Goal: Entertainment & Leisure: Consume media (video, audio)

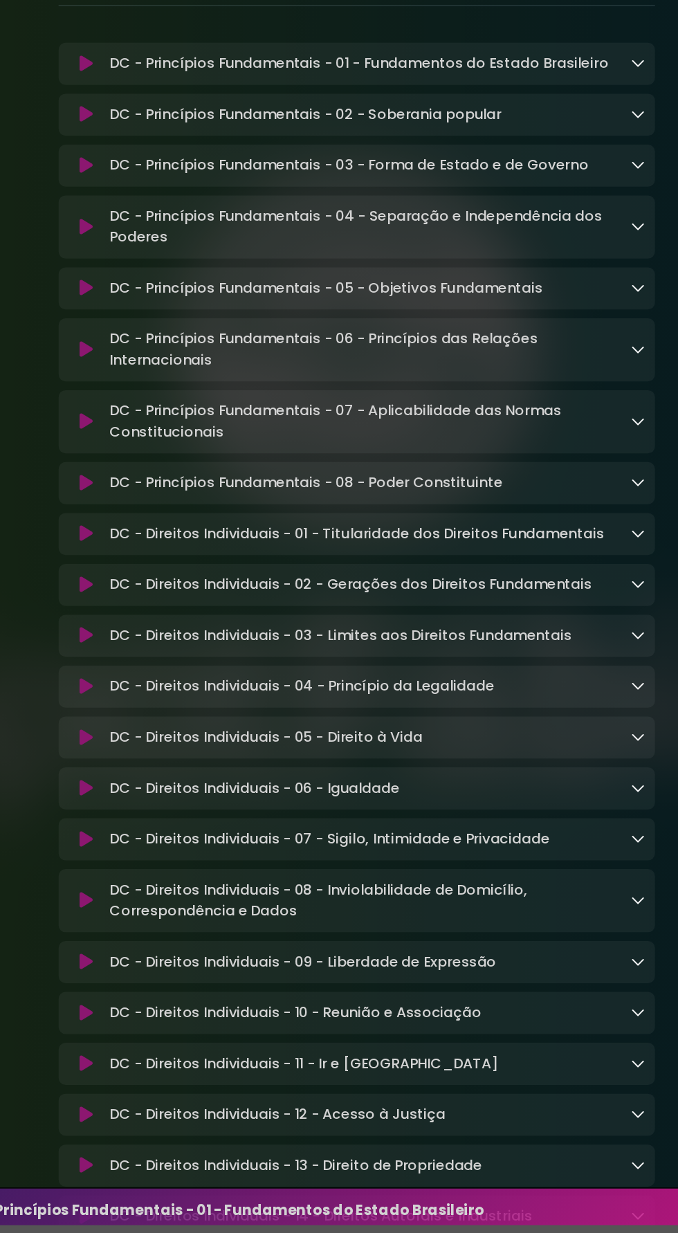
scroll to position [4, 0]
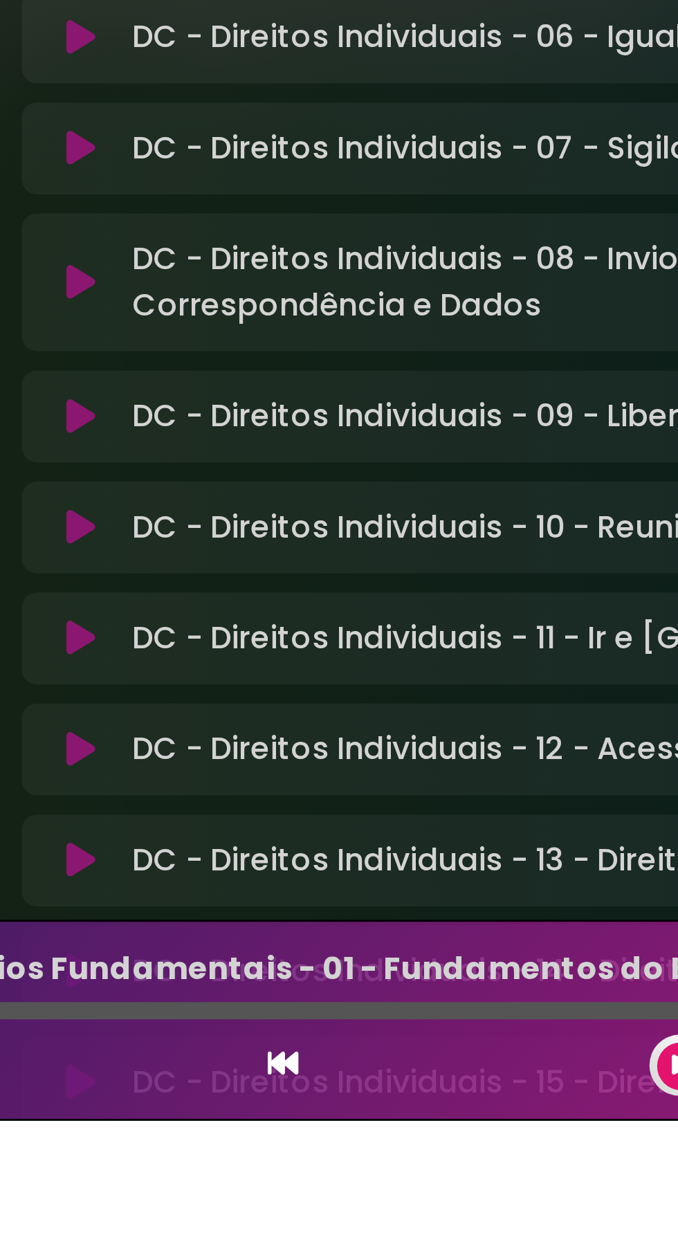
click at [123, 1021] on icon at bounding box center [125, 1019] width 10 height 14
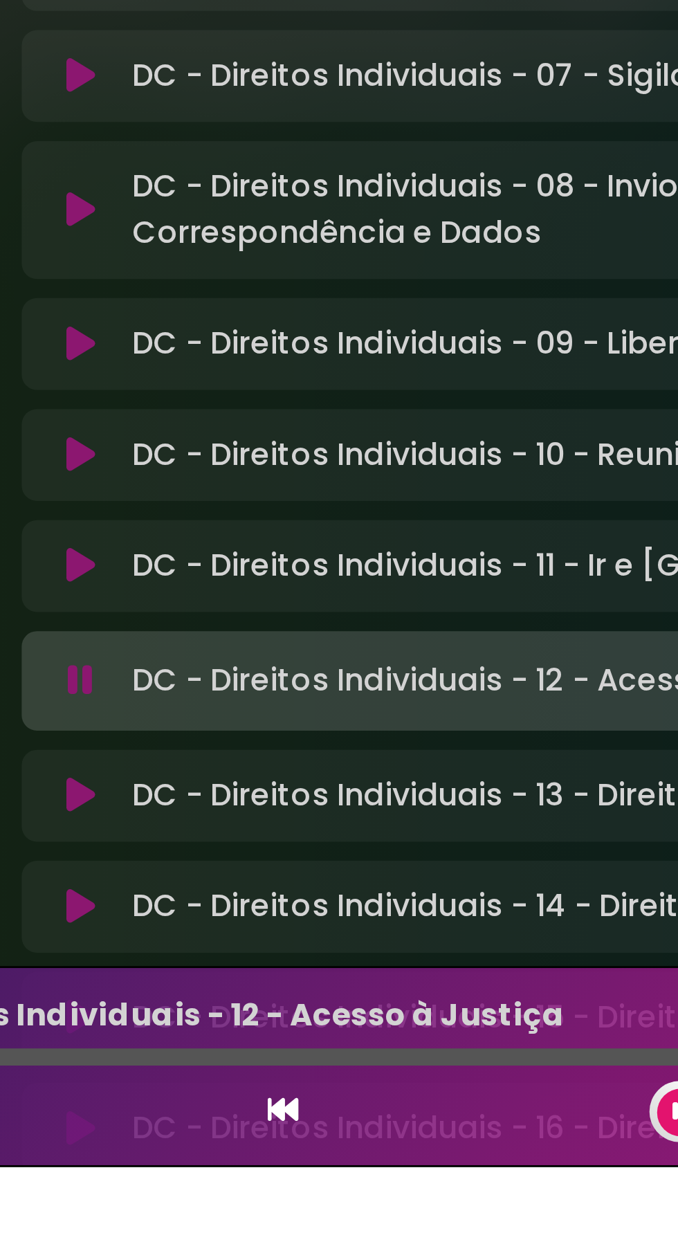
scroll to position [77, 0]
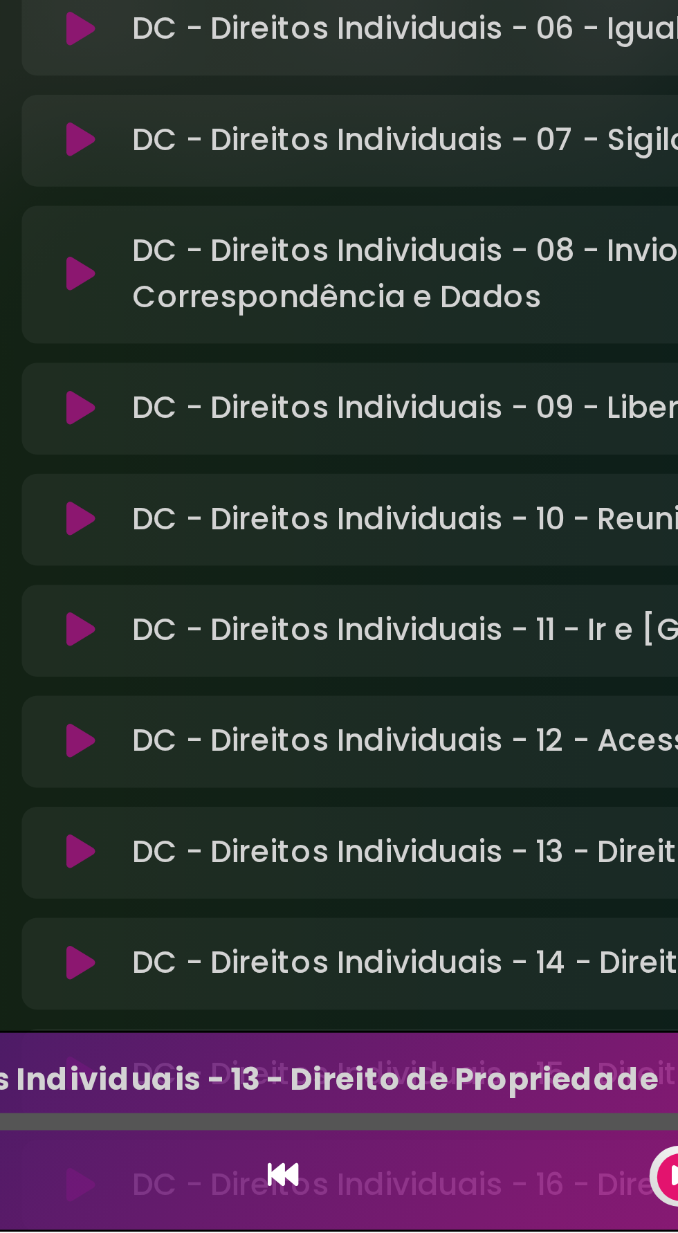
click at [201, 1218] on icon at bounding box center [198, 1212] width 11 height 11
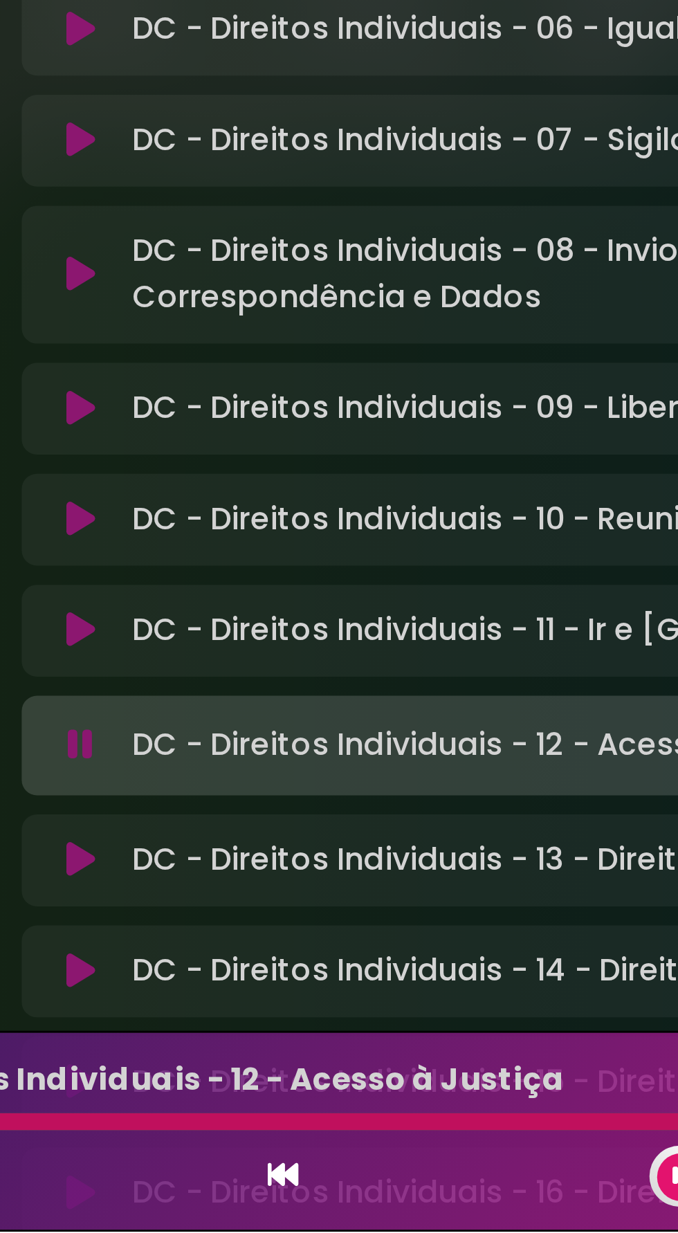
click at [282, 1048] on p "DC - Direitos Individuais - 12 - Acesso à Justiça Loading Track..." at bounding box center [286, 1057] width 284 height 19
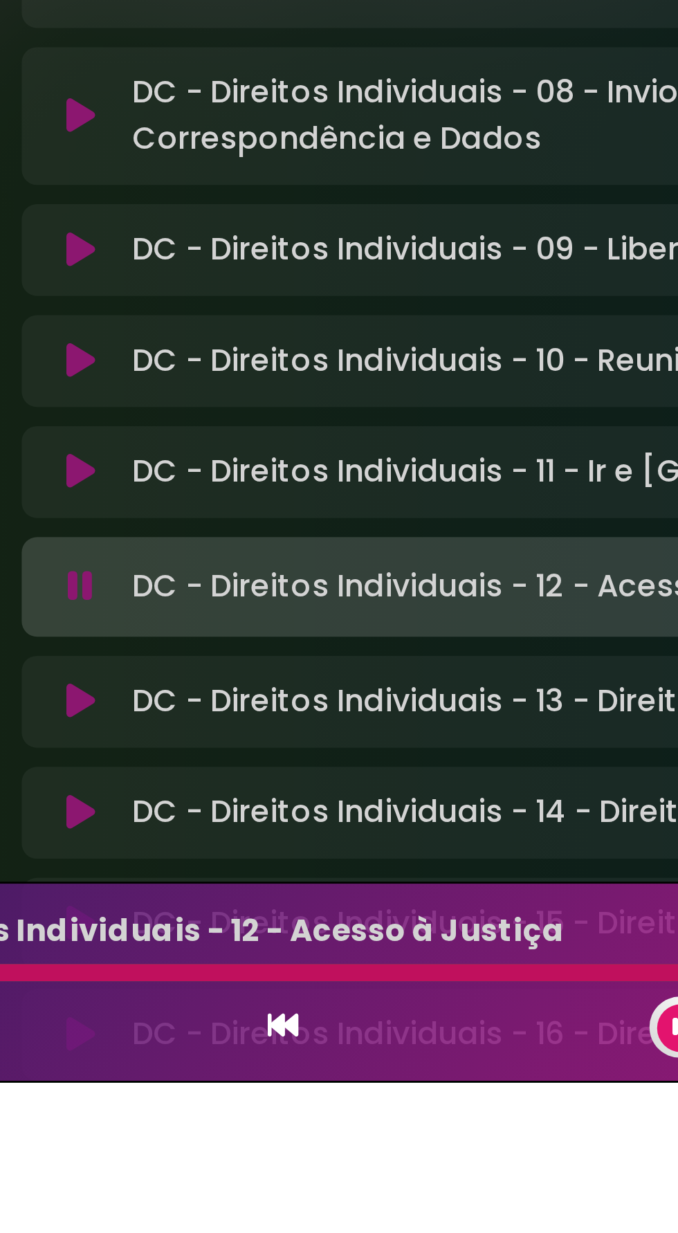
scroll to position [51, 0]
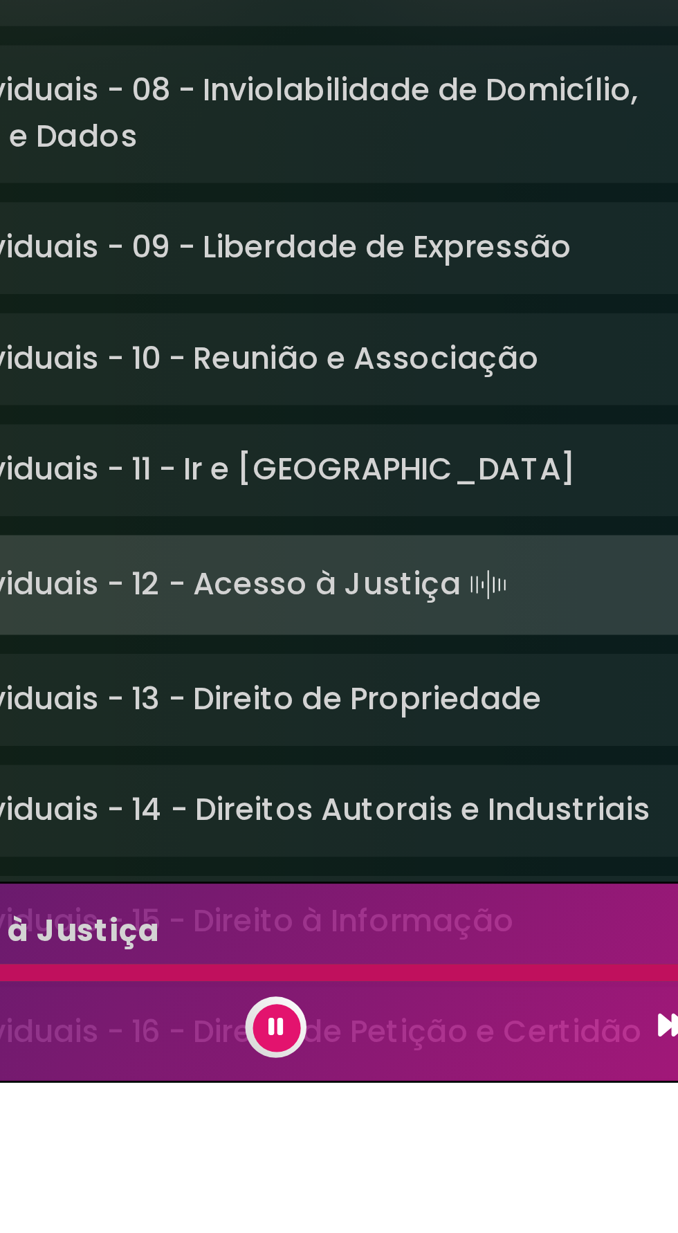
click at [341, 1217] on icon at bounding box center [342, 1213] width 6 height 8
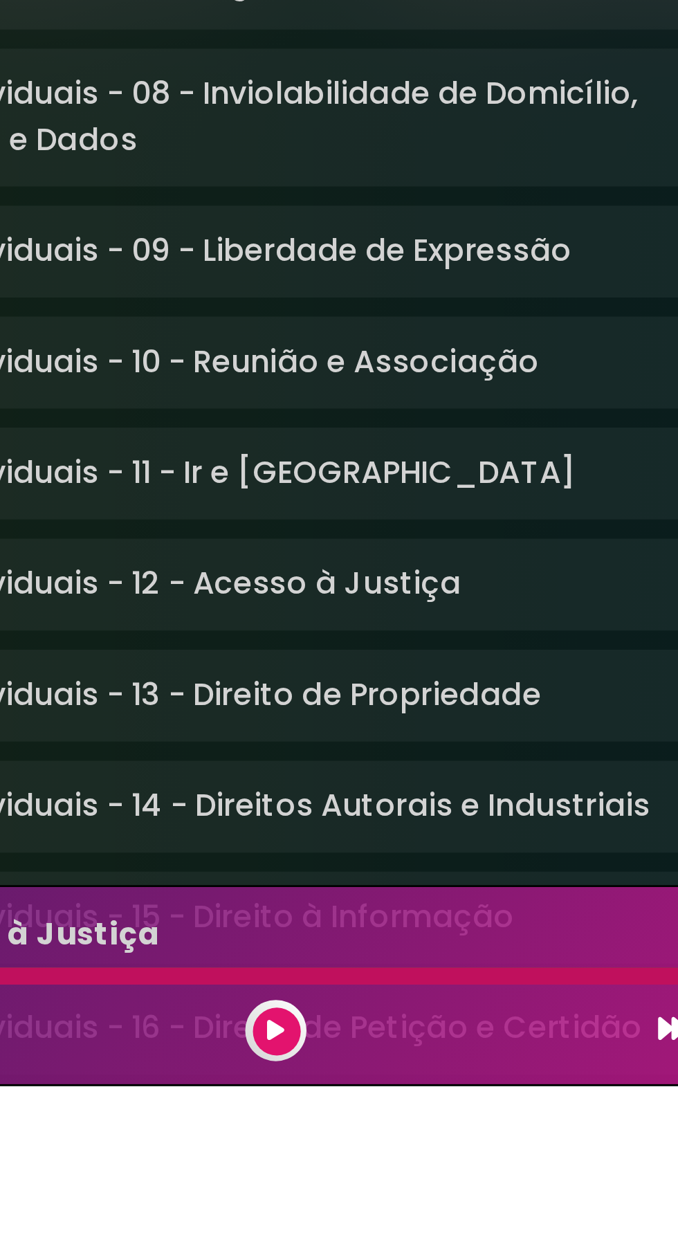
scroll to position [67, 0]
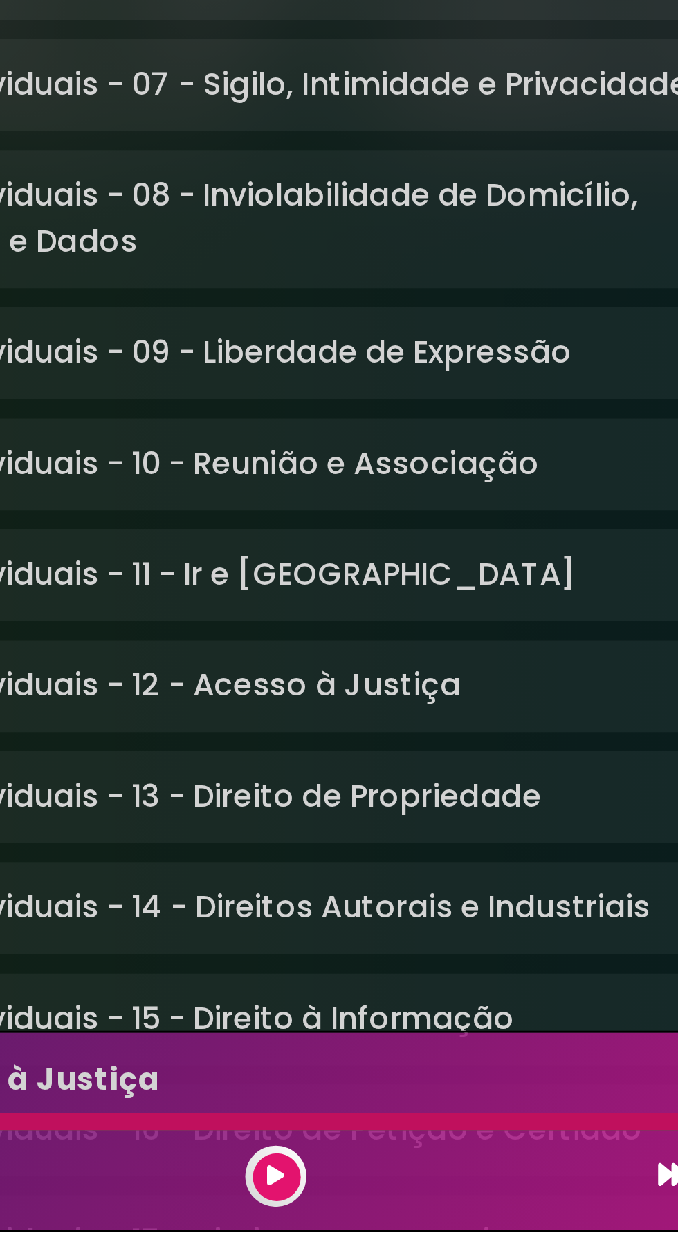
click at [346, 1208] on button at bounding box center [342, 1213] width 17 height 17
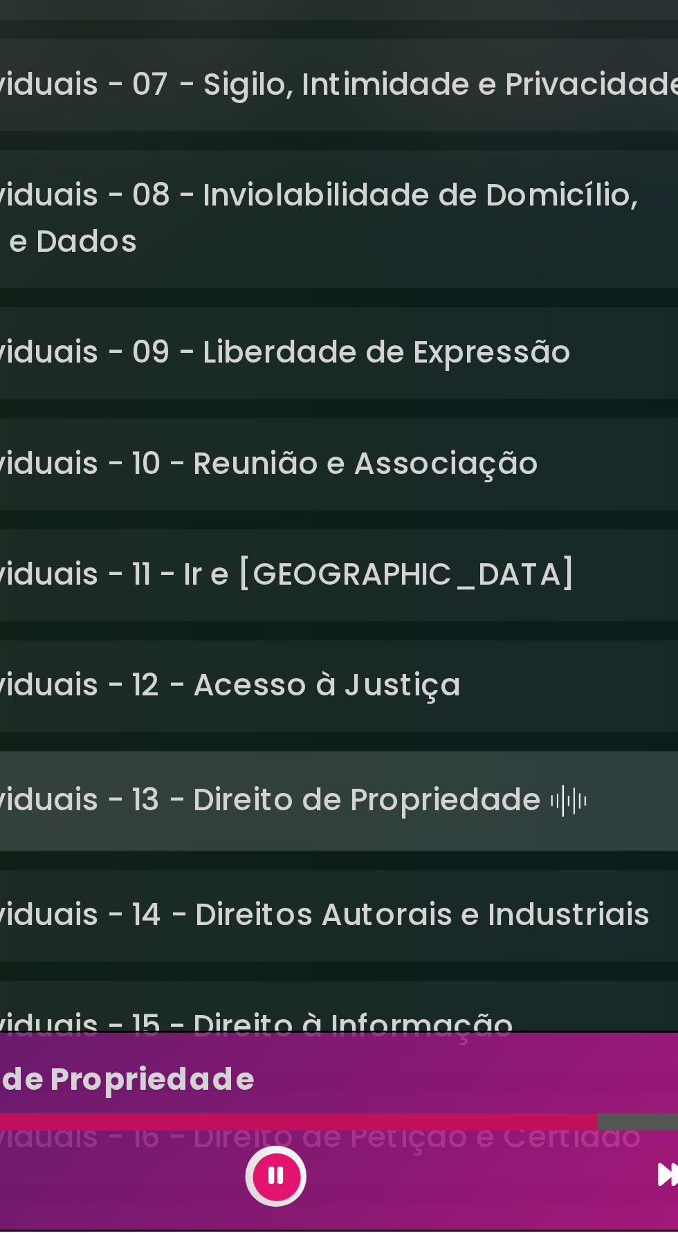
click at [336, 1222] on div at bounding box center [342, 1213] width 22 height 22
click at [343, 1215] on icon at bounding box center [342, 1213] width 6 height 8
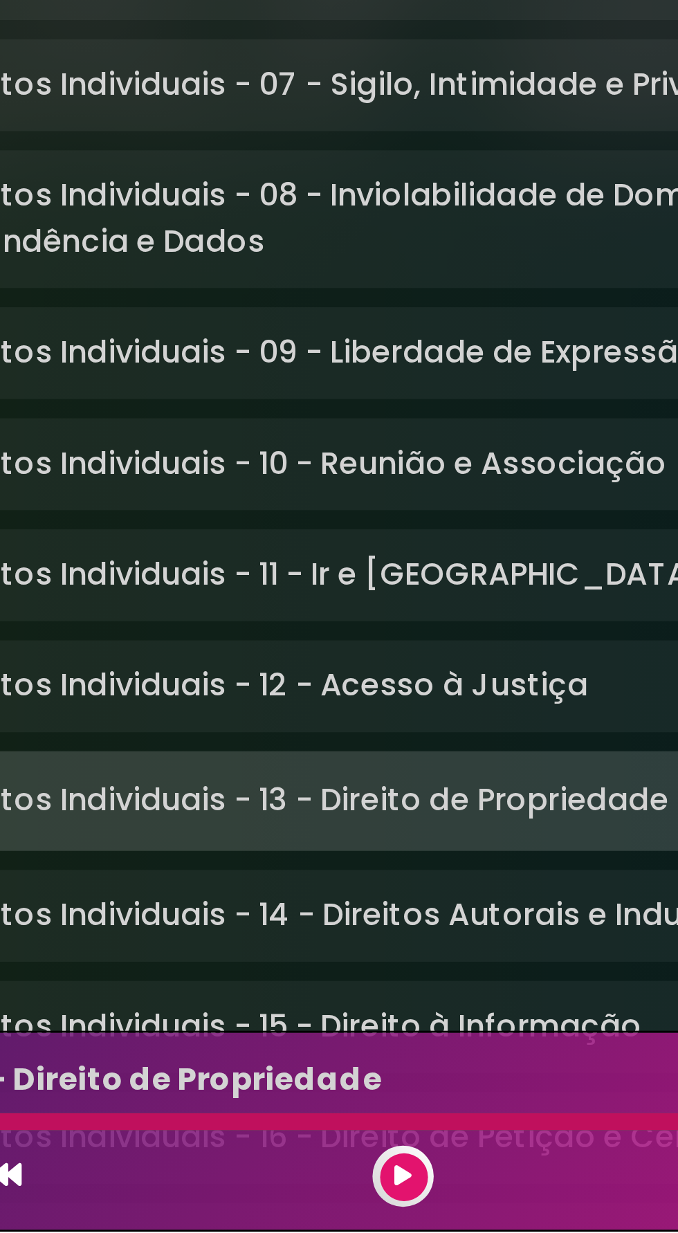
click at [344, 1213] on icon at bounding box center [342, 1213] width 6 height 8
click at [347, 1209] on button at bounding box center [342, 1213] width 17 height 17
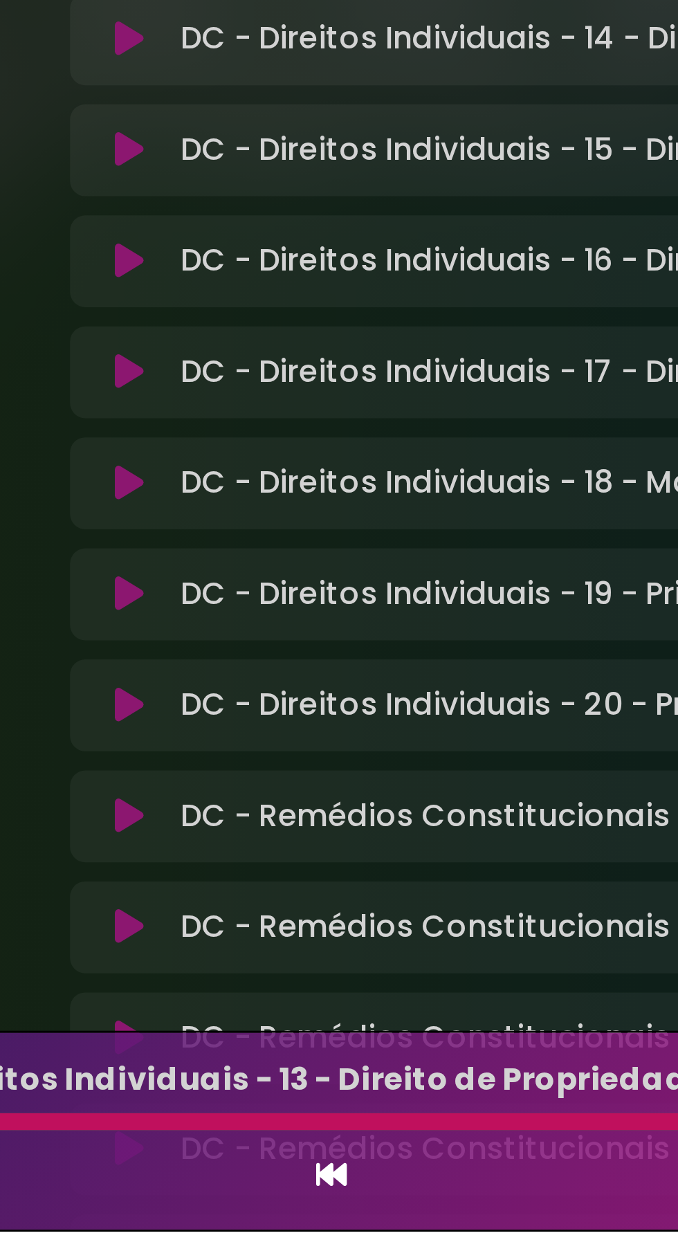
scroll to position [98, 0]
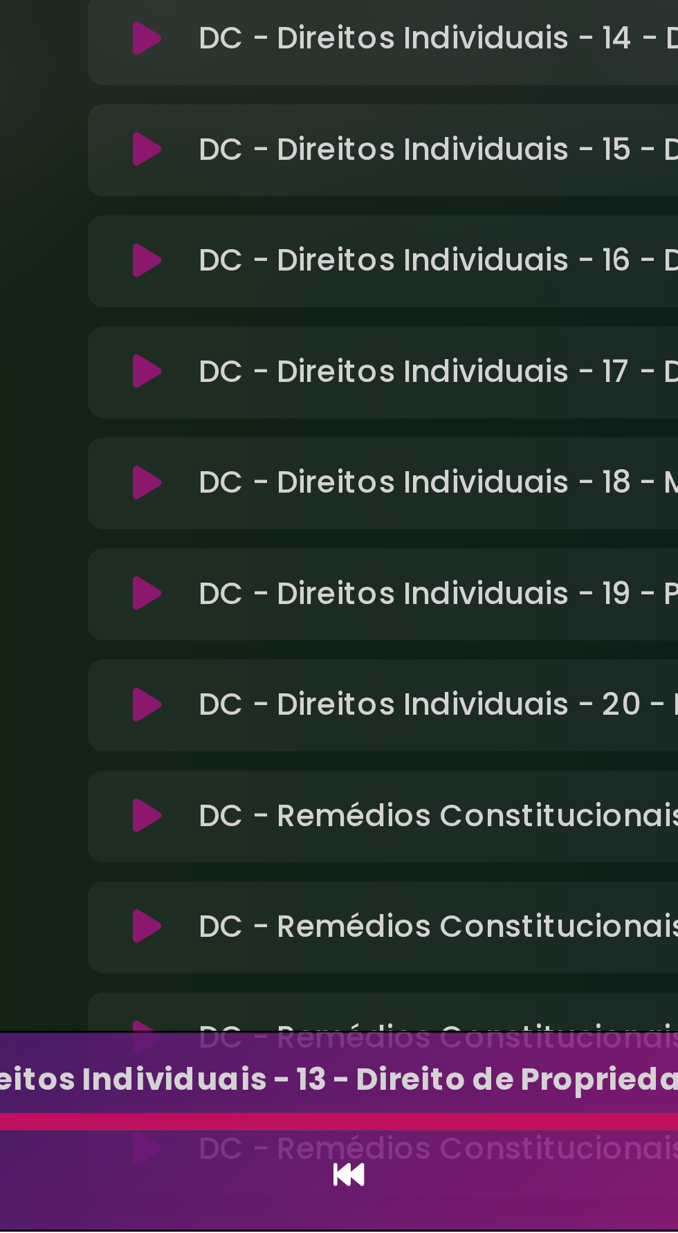
click at [193, 1218] on icon at bounding box center [198, 1212] width 11 height 11
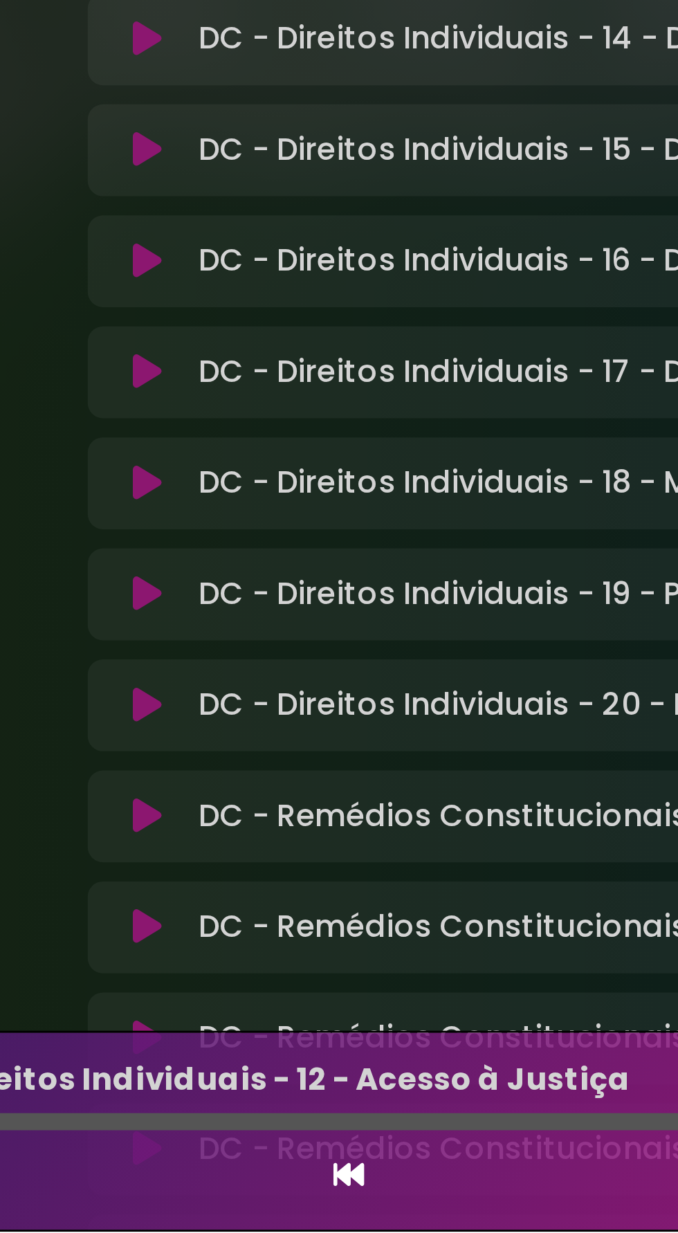
click at [301, 1191] on div at bounding box center [339, 1193] width 627 height 6
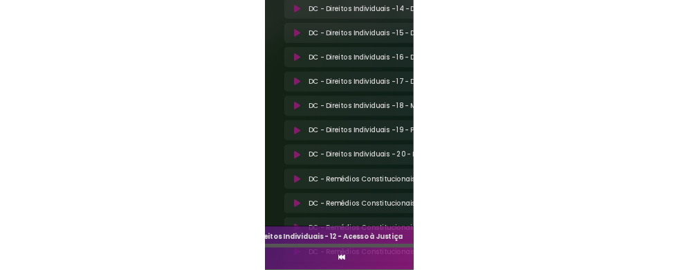
scroll to position [50, 0]
